Goal: Transaction & Acquisition: Purchase product/service

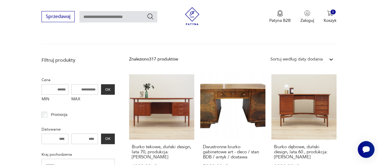
scroll to position [192, 0]
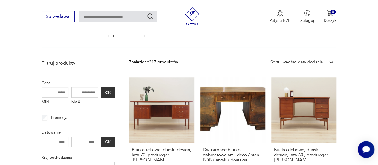
click at [300, 63] on div "Sortuj według daty dodania" at bounding box center [297, 62] width 52 height 7
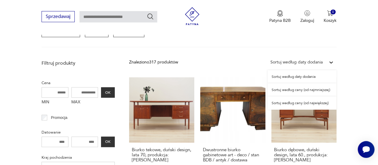
click at [307, 89] on div "Sortuj według ceny (od najmniejszej)" at bounding box center [302, 89] width 69 height 13
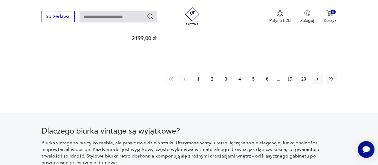
scroll to position [900, 0]
click at [213, 74] on button "2" at bounding box center [212, 79] width 11 height 11
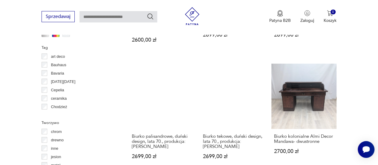
scroll to position [701, 0]
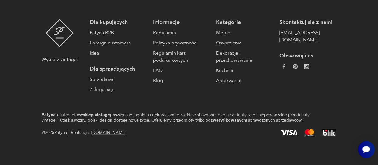
scroll to position [48, 0]
